Goal: Information Seeking & Learning: Understand process/instructions

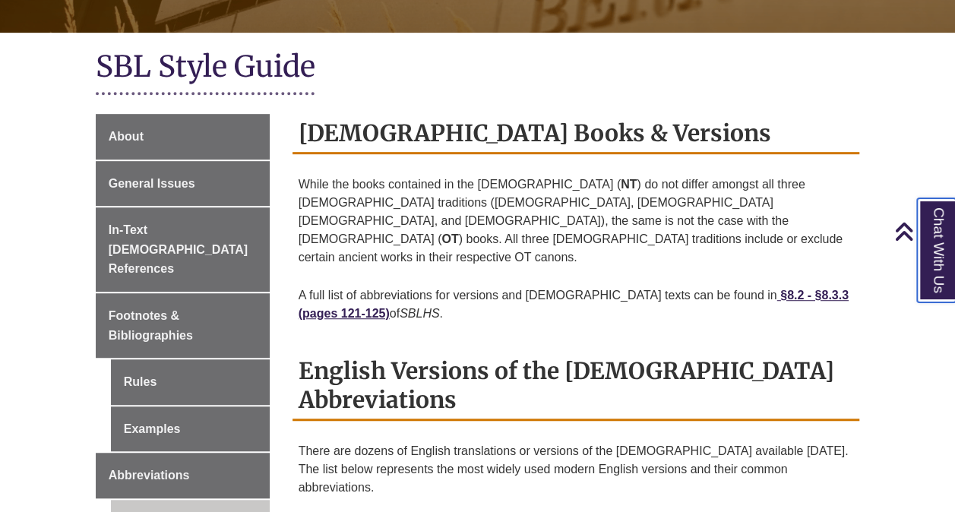
scroll to position [334, 0]
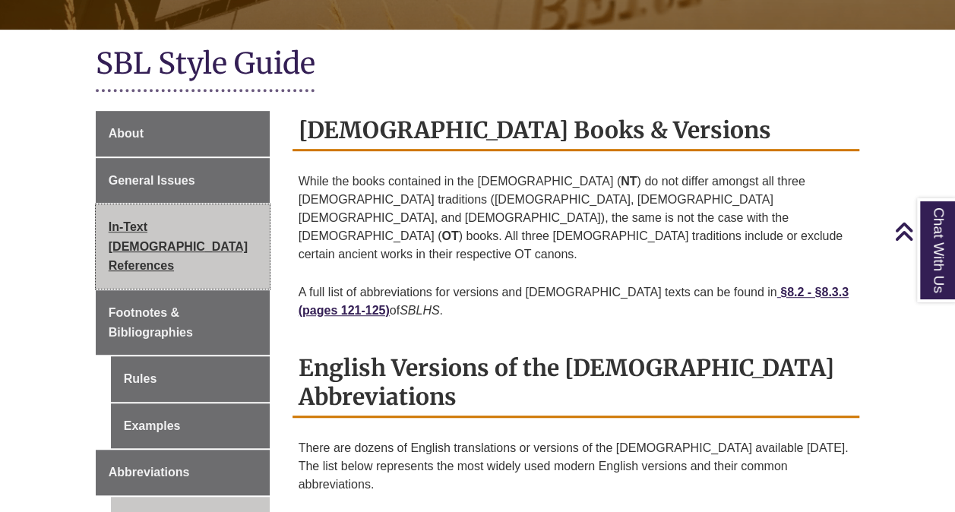
click at [156, 216] on link "In-Text [DEMOGRAPHIC_DATA] References" at bounding box center [183, 246] width 174 height 84
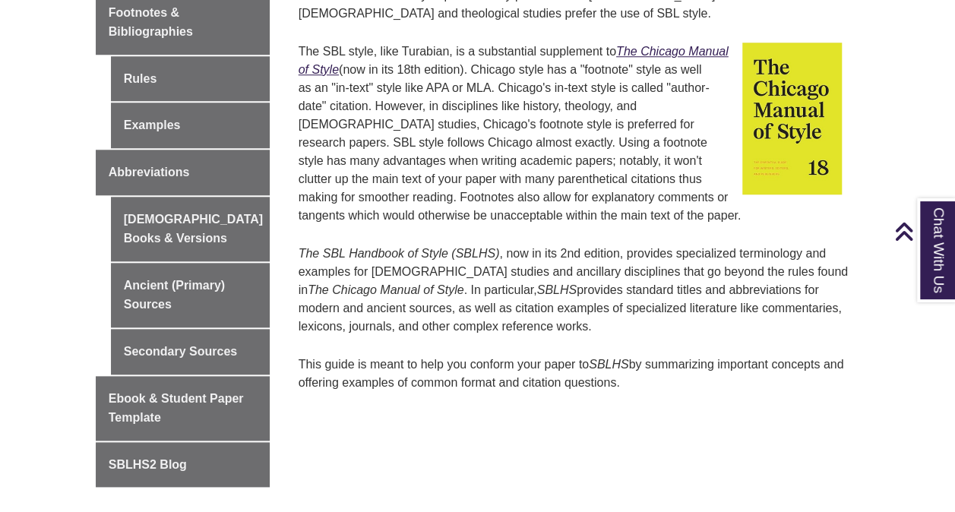
scroll to position [644, 0]
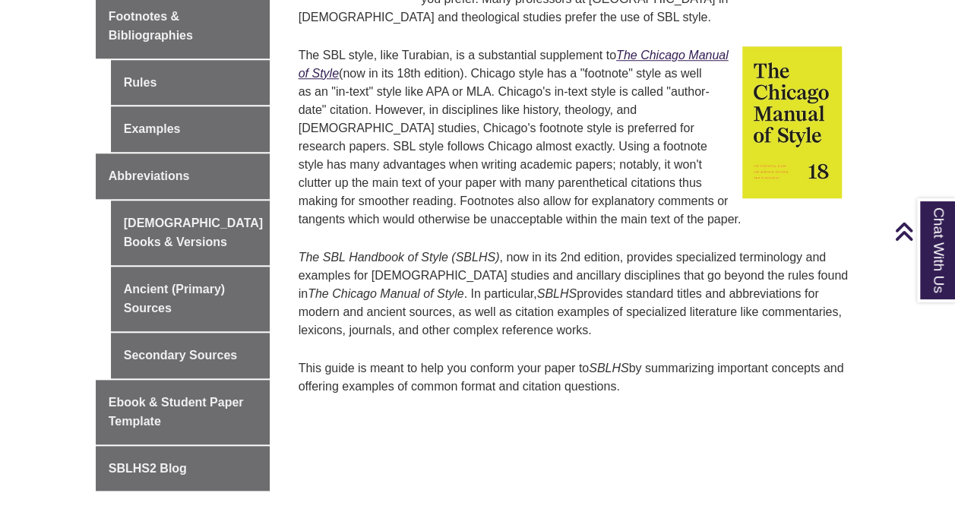
drag, startPoint x: 962, startPoint y: 207, endPoint x: 714, endPoint y: 435, distance: 337.0
drag, startPoint x: 714, startPoint y: 435, endPoint x: 949, endPoint y: 52, distance: 450.1
click at [949, 52] on body "Skip to Main Content Library Hours: 7:30am – 10:00pm Research Desk: 9:00am – 5:…" at bounding box center [477, 368] width 955 height 2024
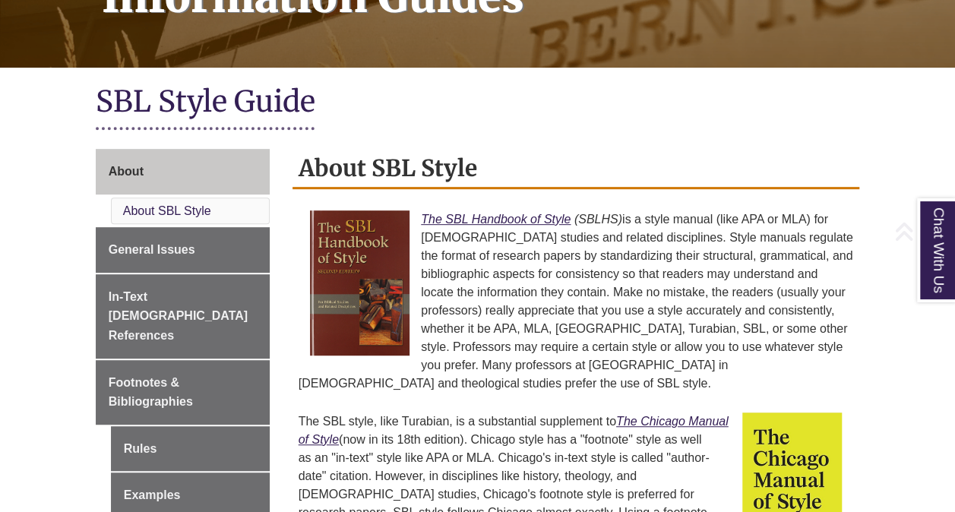
scroll to position [291, 0]
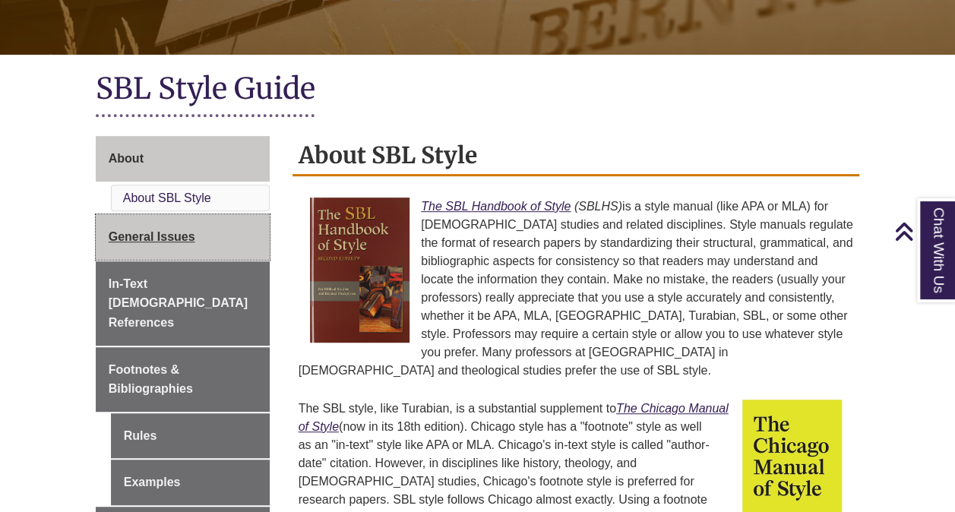
drag, startPoint x: 192, startPoint y: 238, endPoint x: 162, endPoint y: 242, distance: 30.5
click at [162, 242] on span "General Issues" at bounding box center [152, 236] width 87 height 13
click at [151, 240] on span "General Issues" at bounding box center [152, 236] width 87 height 13
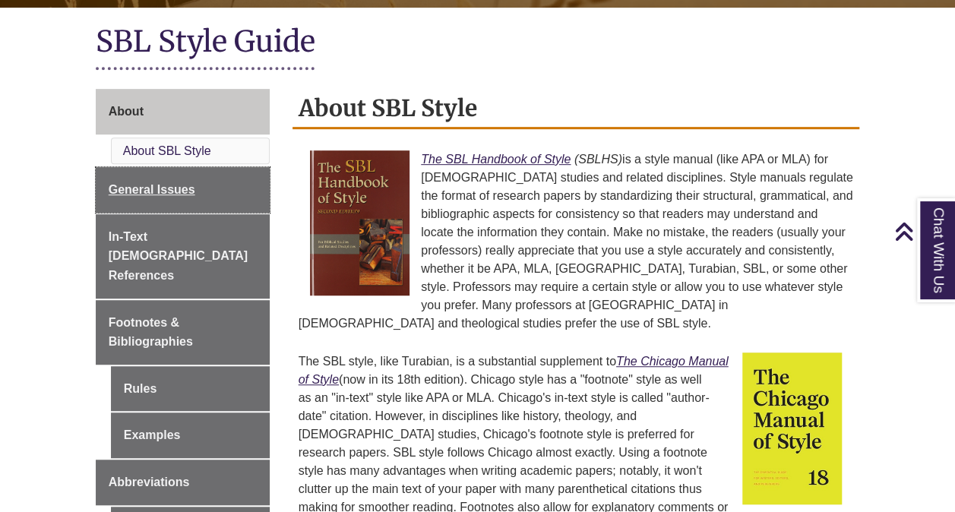
scroll to position [319, 0]
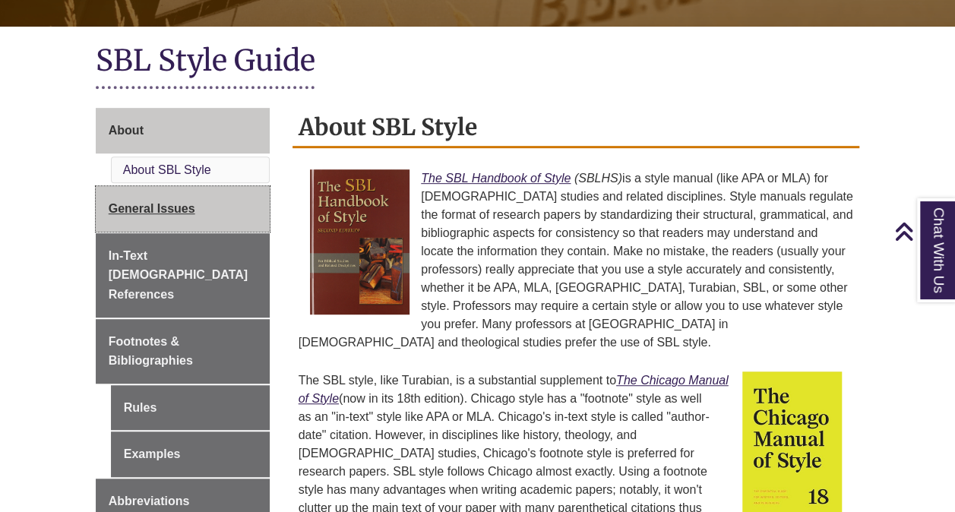
click at [167, 208] on span "General Issues" at bounding box center [152, 208] width 87 height 13
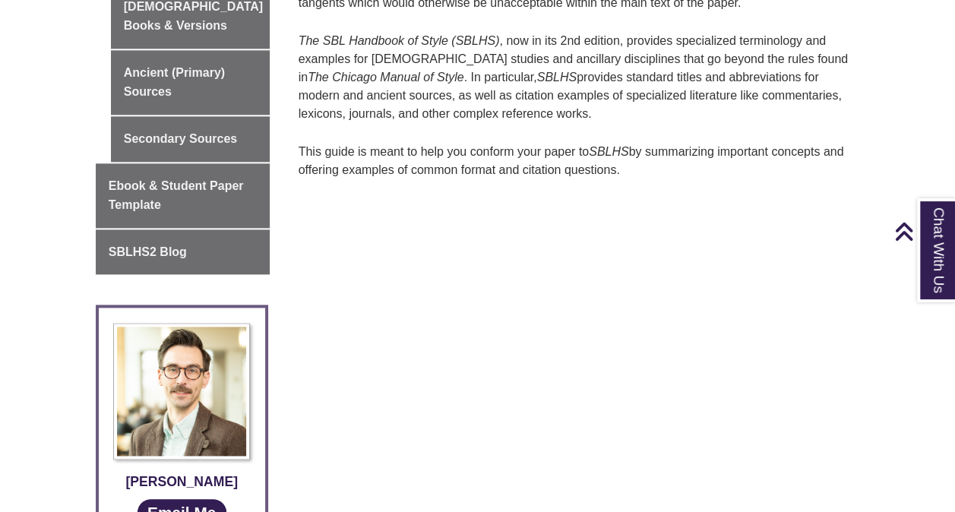
scroll to position [858, 0]
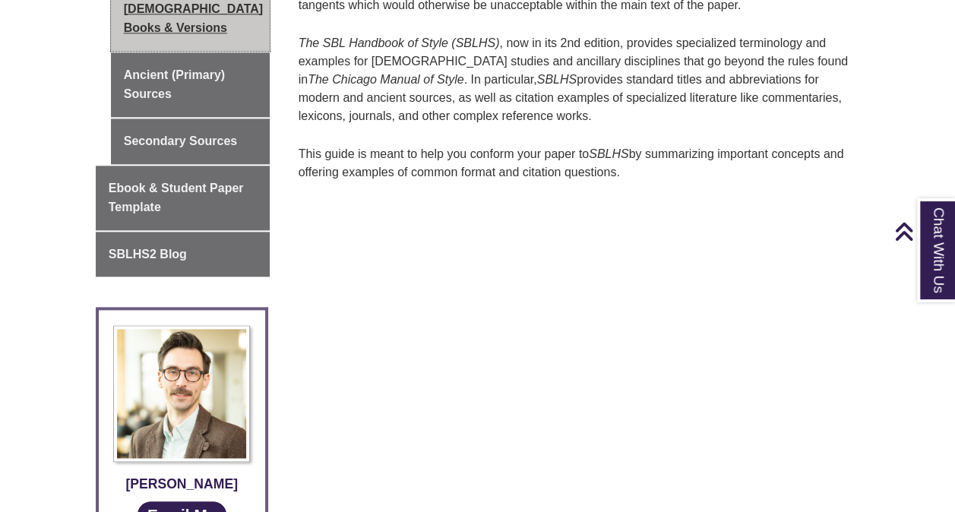
click at [176, 5] on link "[DEMOGRAPHIC_DATA] Books & Versions" at bounding box center [190, 18] width 159 height 65
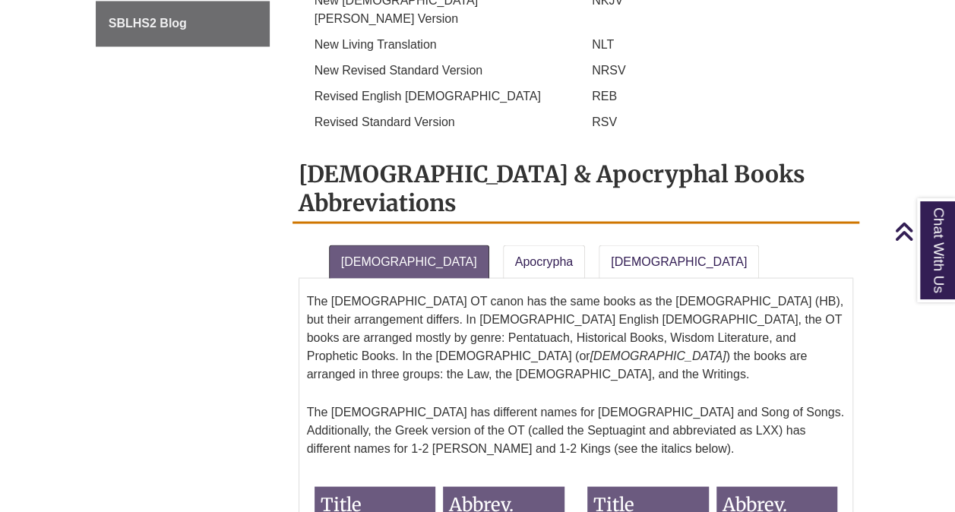
scroll to position [1231, 0]
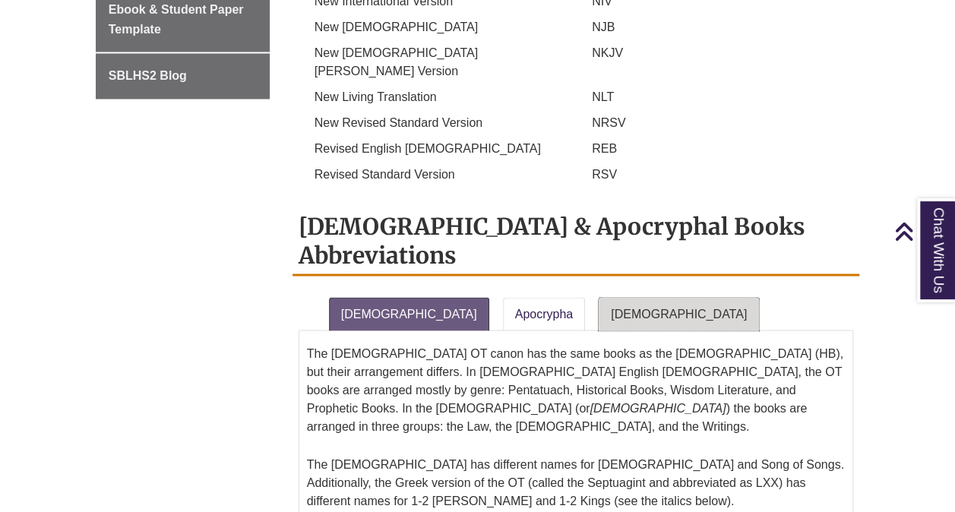
click at [598, 297] on link "[DEMOGRAPHIC_DATA]" at bounding box center [678, 313] width 160 height 33
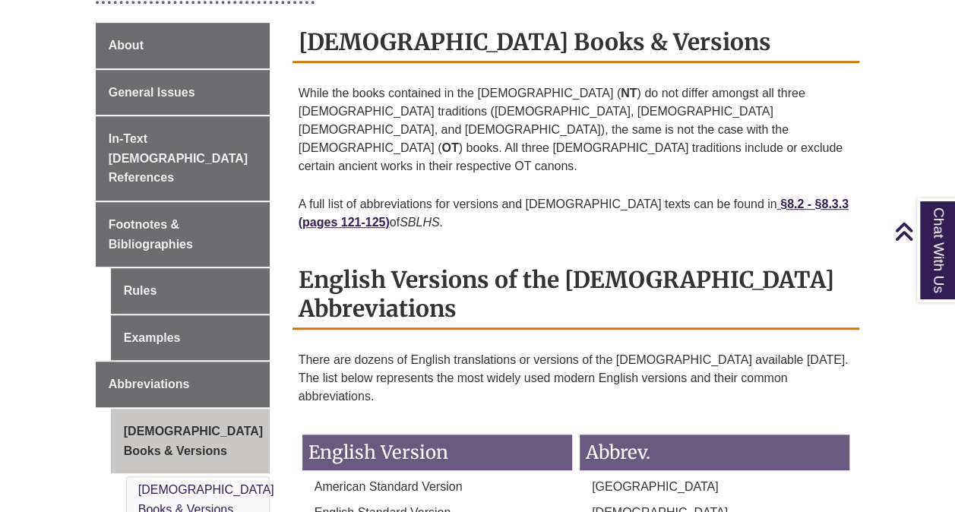
scroll to position [410, 0]
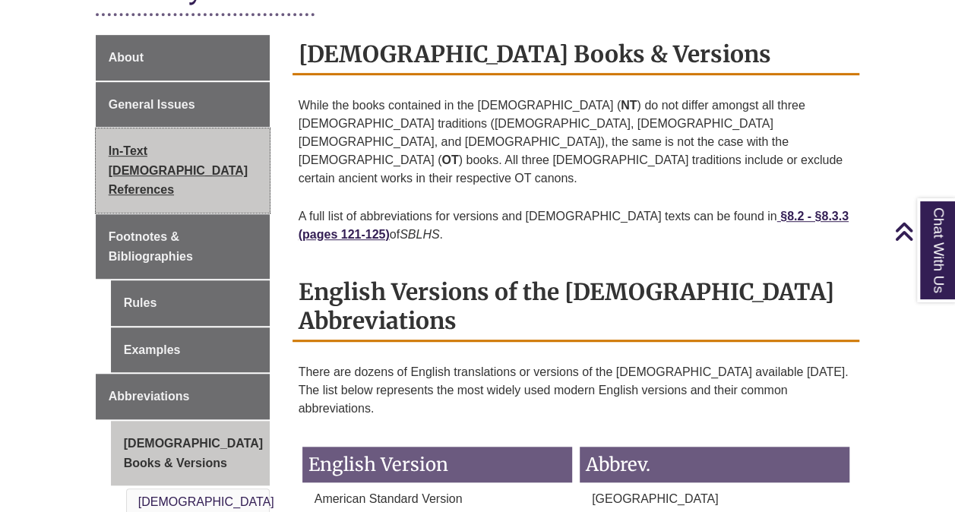
click at [194, 141] on link "In-Text [DEMOGRAPHIC_DATA] References" at bounding box center [183, 170] width 174 height 84
